Goal: Task Accomplishment & Management: Complete application form

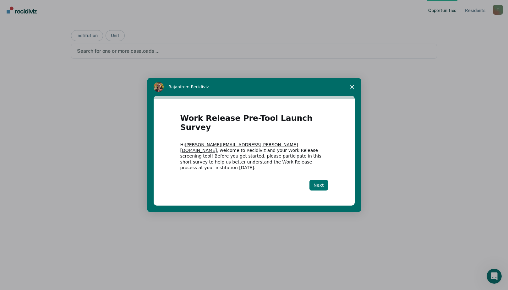
click at [321, 180] on button "Next" at bounding box center [318, 185] width 19 height 11
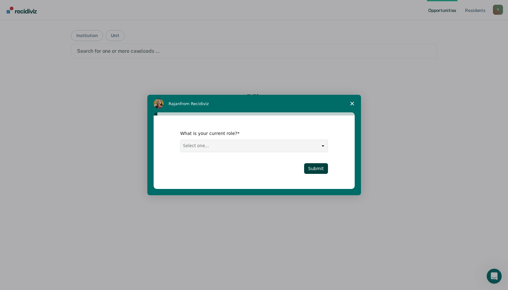
click at [257, 148] on select "Select one... Case Manager FUM Assistant [PERSON_NAME] [PERSON_NAME]" at bounding box center [253, 146] width 147 height 12
select select "Case Manager"
click at [180, 140] on select "Select one... Case Manager FUM Assistant [PERSON_NAME] [PERSON_NAME]" at bounding box center [253, 146] width 147 height 12
click at [319, 169] on button "Submit" at bounding box center [316, 168] width 24 height 11
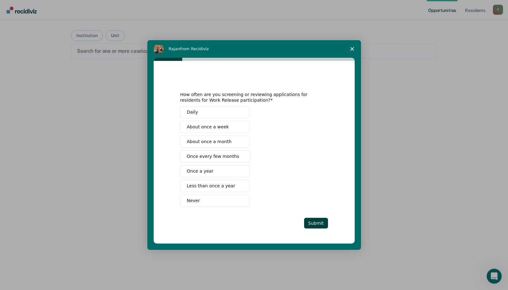
click at [214, 142] on span "About once a month" at bounding box center [209, 141] width 45 height 7
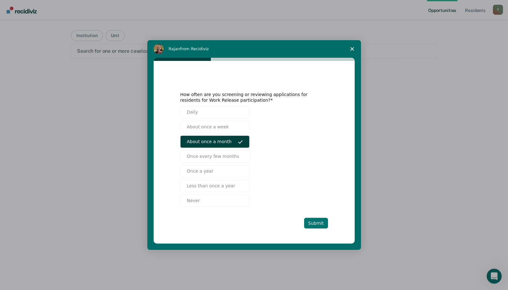
click at [318, 225] on button "Submit" at bounding box center [316, 223] width 24 height 11
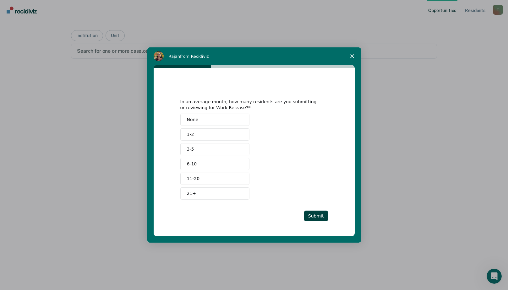
click at [222, 146] on button "3-5" at bounding box center [214, 149] width 69 height 12
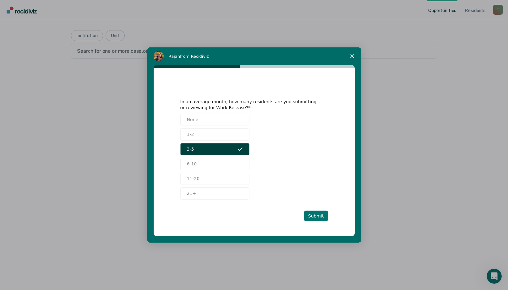
click at [316, 215] on button "Submit" at bounding box center [316, 216] width 24 height 11
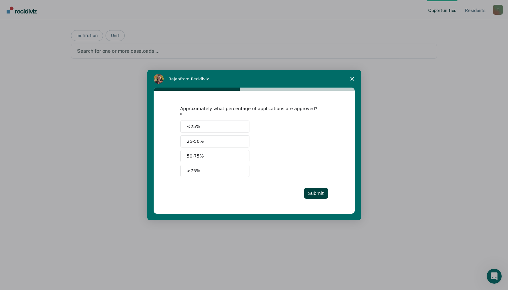
click at [195, 153] on span "50-75%" at bounding box center [195, 156] width 17 height 7
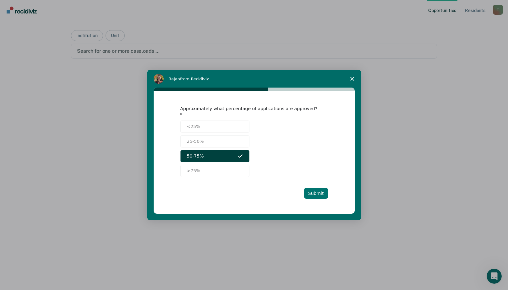
click at [323, 193] on button "Submit" at bounding box center [316, 193] width 24 height 11
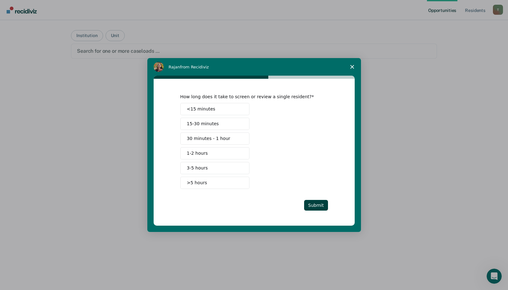
click at [212, 122] on span "15-30 minutes" at bounding box center [203, 124] width 32 height 7
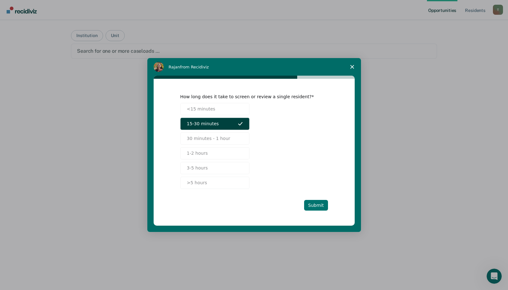
click at [319, 203] on button "Submit" at bounding box center [316, 205] width 24 height 11
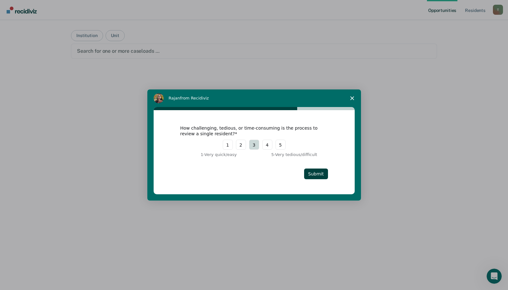
click at [257, 144] on button "3" at bounding box center [254, 145] width 10 height 10
click at [315, 171] on button "Submit" at bounding box center [316, 174] width 24 height 11
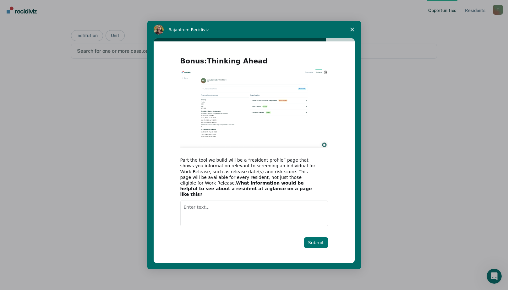
click at [318, 239] on button "Submit" at bounding box center [316, 242] width 24 height 11
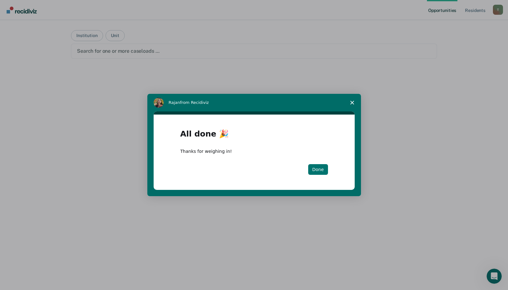
click at [317, 174] on button "Done" at bounding box center [318, 169] width 20 height 11
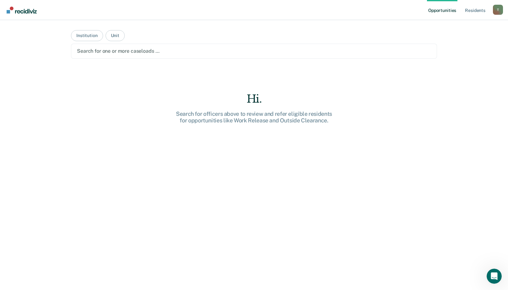
click at [182, 48] on div at bounding box center [254, 50] width 354 height 7
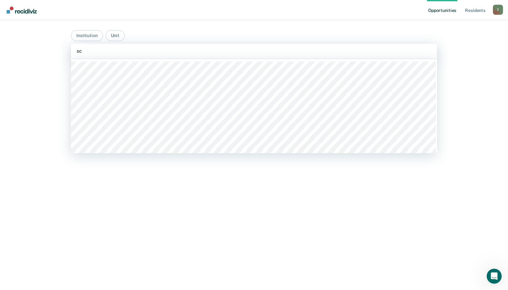
type input "s"
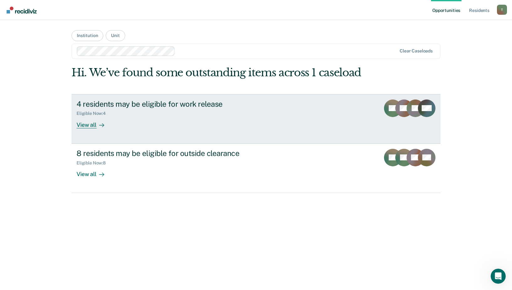
click at [98, 126] on div at bounding box center [101, 124] width 8 height 7
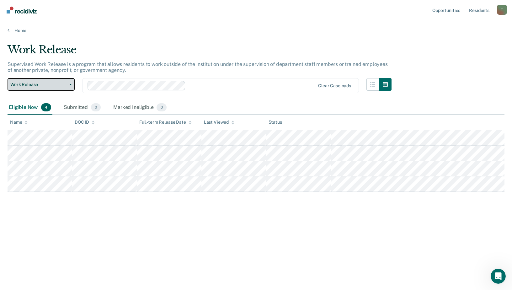
click at [54, 83] on span "Work Release" at bounding box center [38, 84] width 56 height 5
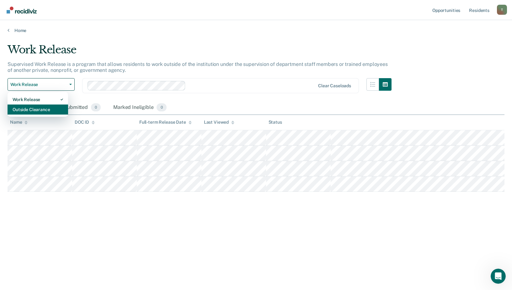
click at [47, 109] on div "Outside Clearance" at bounding box center [38, 110] width 51 height 10
